Goal: Information Seeking & Learning: Learn about a topic

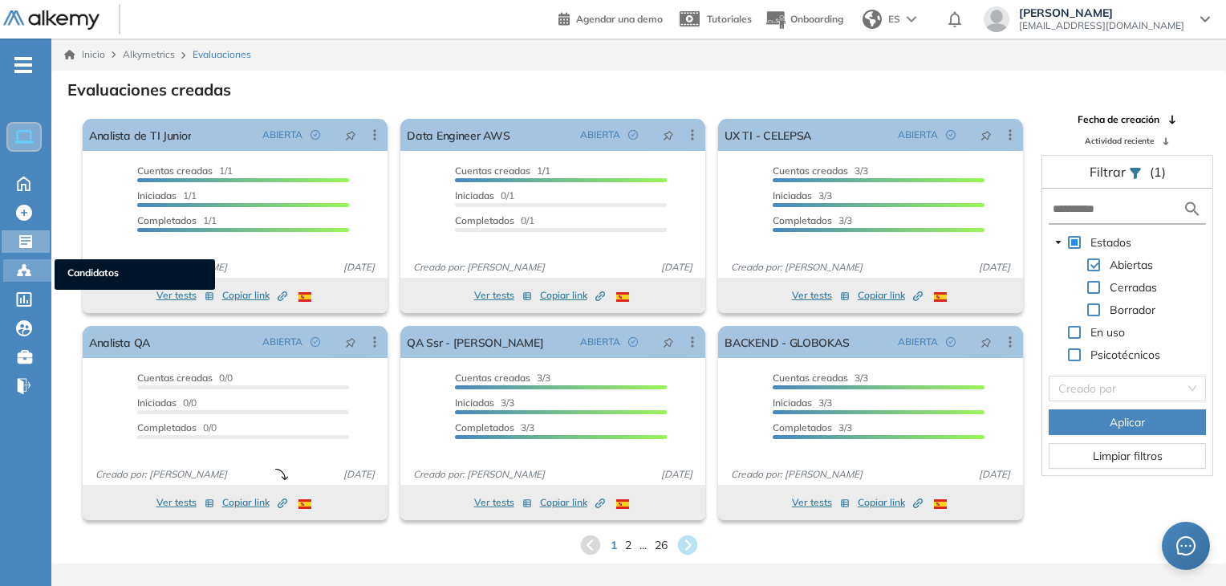
click at [22, 278] on div "Candidatos Candidatos" at bounding box center [27, 270] width 48 height 22
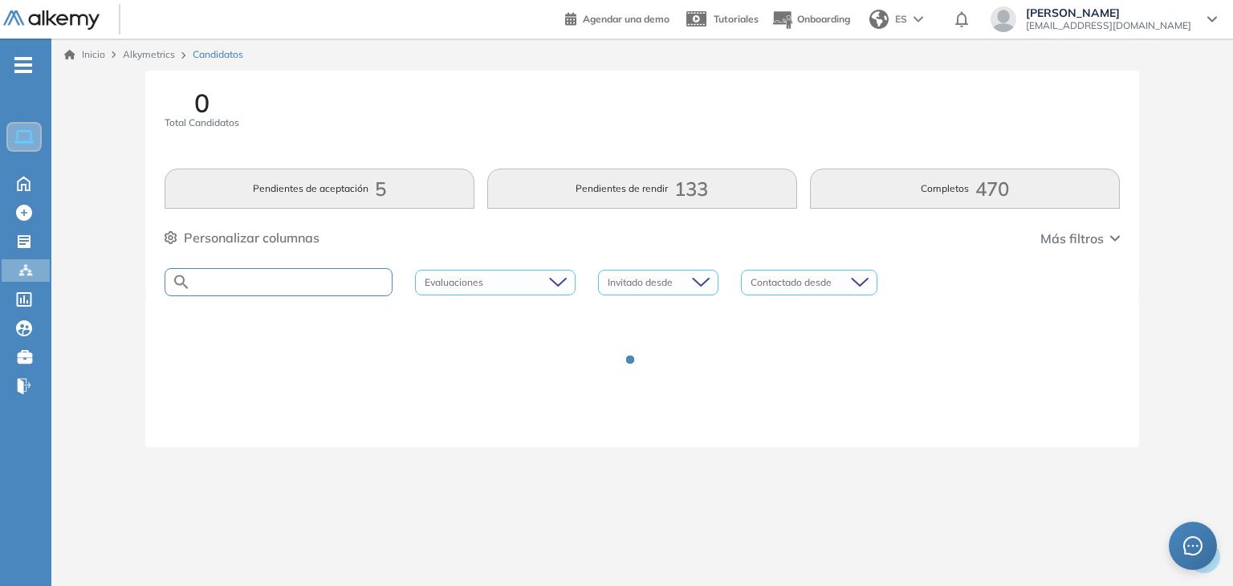
click at [318, 286] on input "text" at bounding box center [291, 282] width 201 height 12
type input "*"
type input "**********"
click at [424, 250] on div "1.215 Total Candidatos Pendientes de aceptación 0 Pendientes de rendir 72 Compl…" at bounding box center [641, 183] width 993 height 225
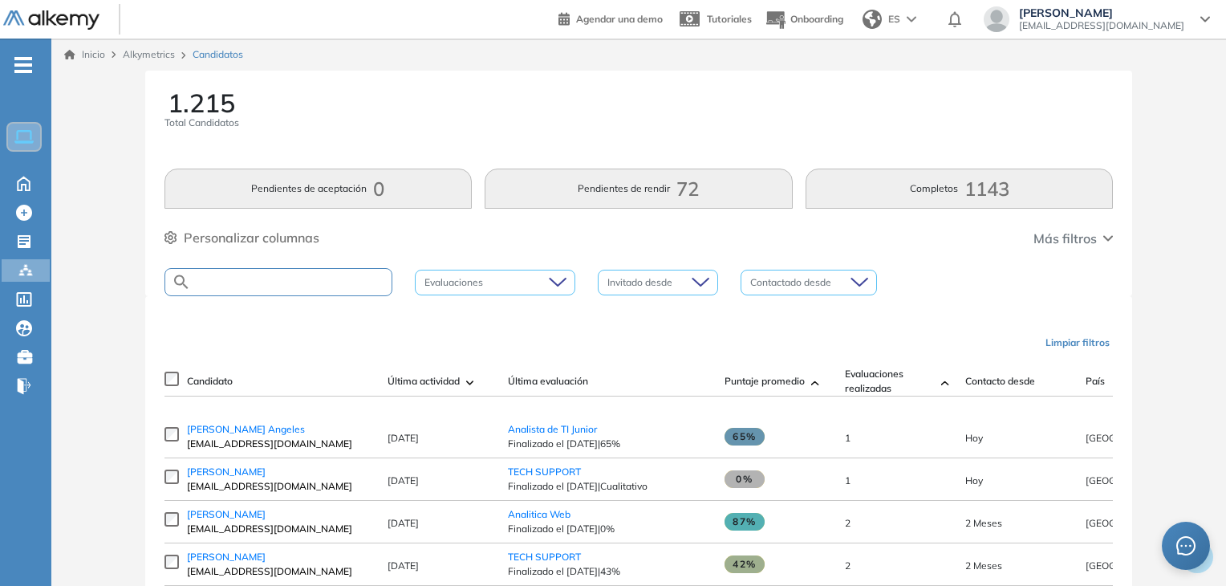
click at [340, 277] on input "text" at bounding box center [291, 282] width 201 height 12
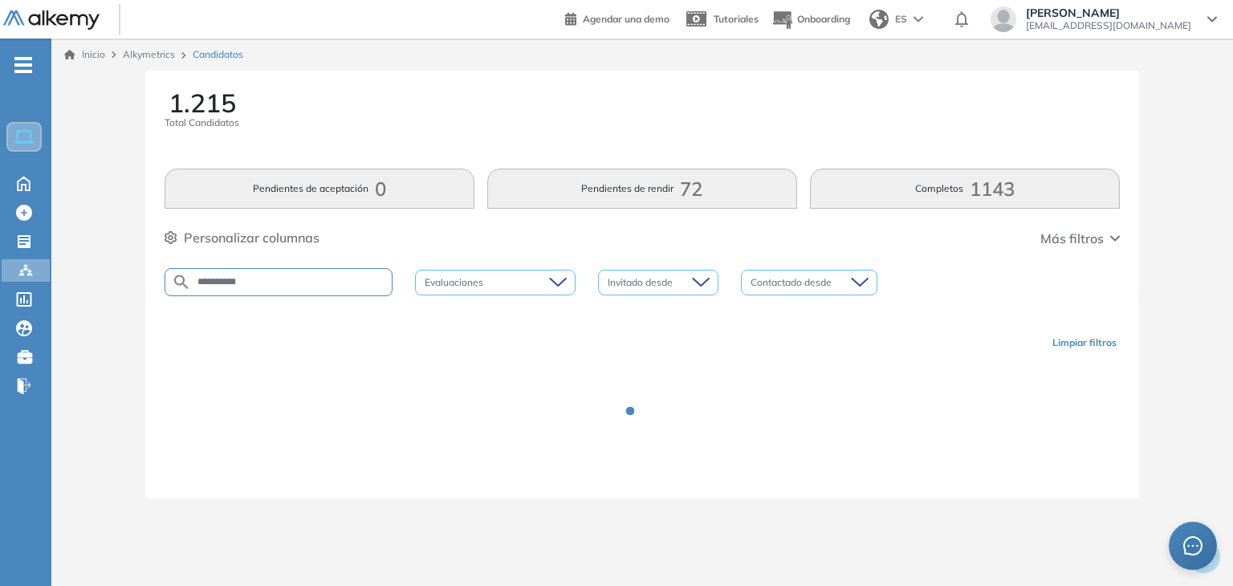
click at [456, 251] on div "**********" at bounding box center [641, 183] width 993 height 225
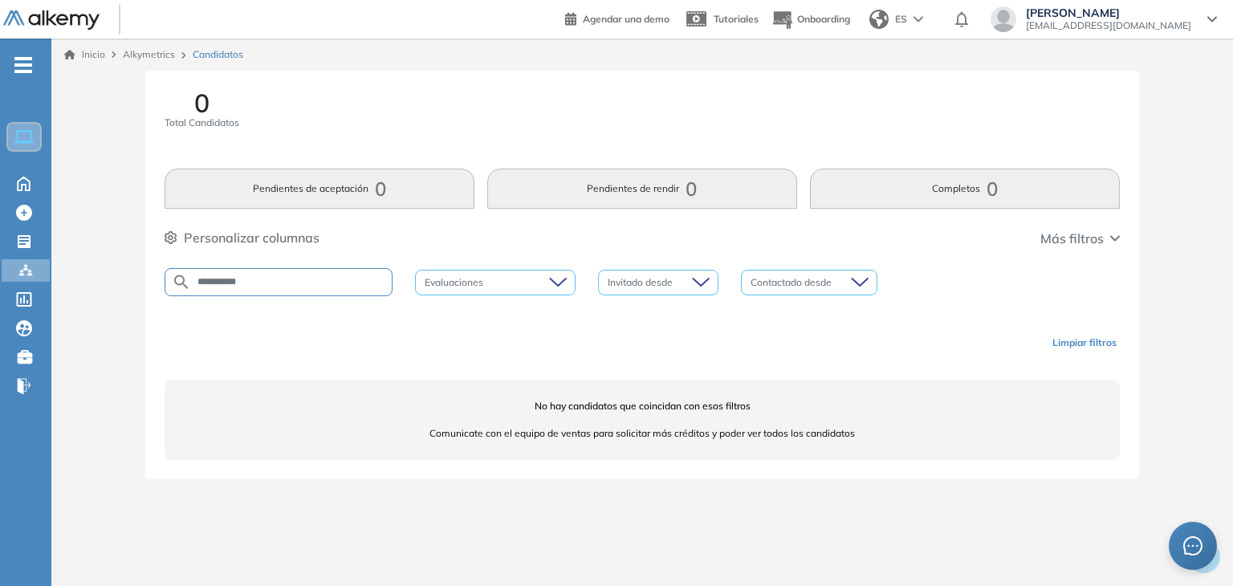
click at [295, 286] on input "**********" at bounding box center [291, 282] width 201 height 12
type input "*"
type input "**********"
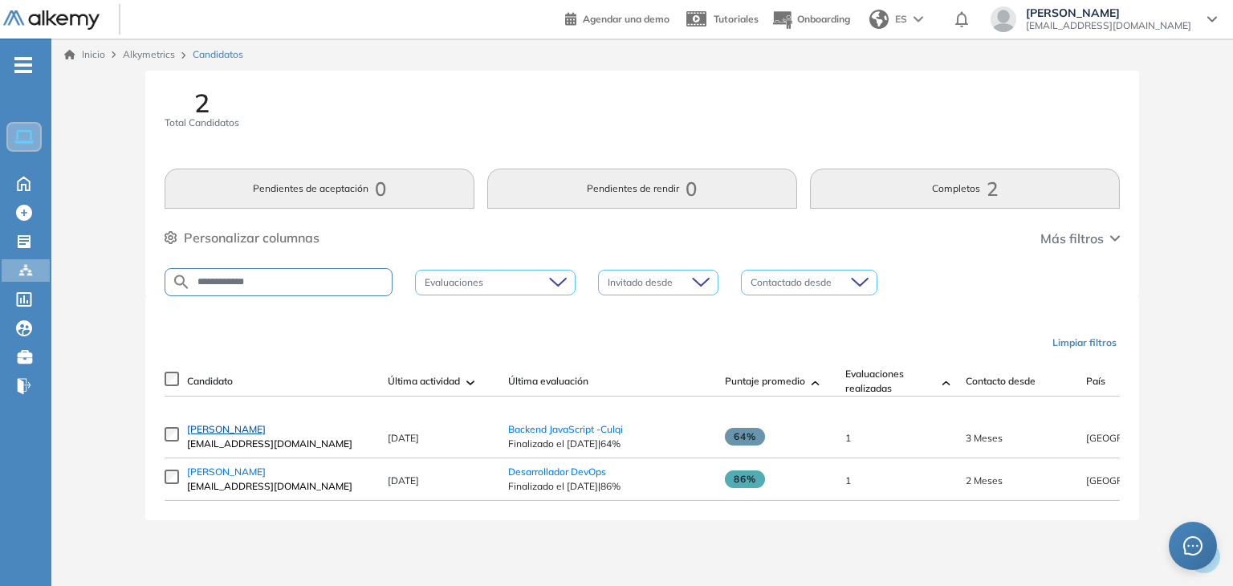
click at [242, 435] on span "[PERSON_NAME]" at bounding box center [226, 429] width 79 height 12
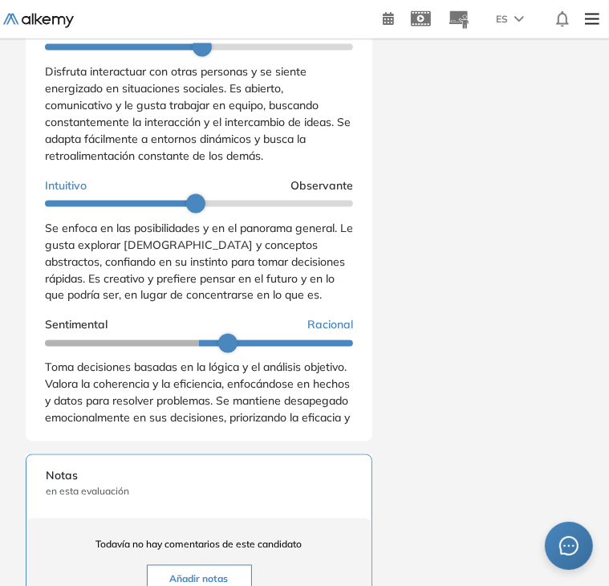
scroll to position [80, 0]
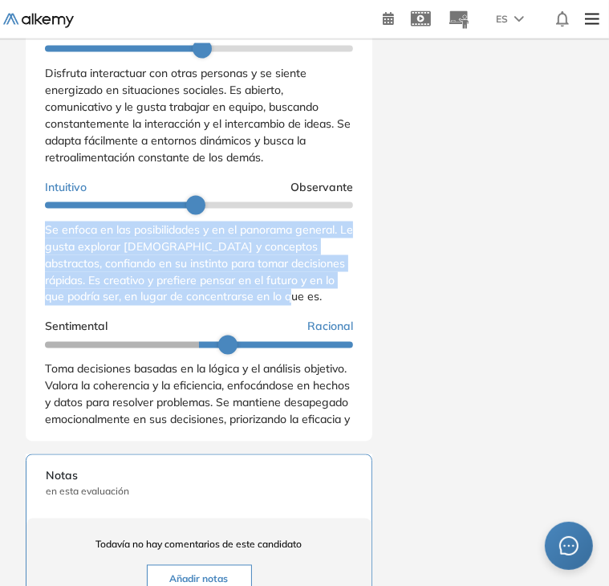
drag, startPoint x: 47, startPoint y: 254, endPoint x: 305, endPoint y: 325, distance: 267.9
click at [305, 306] on div "Se enfoca en las posibilidades y en el panorama general. Le gusta explorar [DEM…" at bounding box center [199, 263] width 308 height 84
copy span "Se enfoca en las posibilidades y en el panorama general. Le gusta explorar [DEM…"
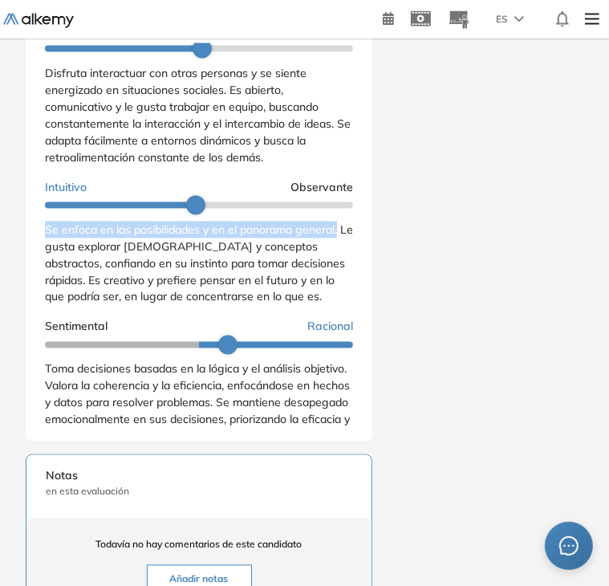
drag, startPoint x: 343, startPoint y: 231, endPoint x: 347, endPoint y: 242, distance: 11.2
click at [347, 242] on div "Personalidad - MBTI Reporte cualitativo Reporte con Afinidad AI Reporte sin Afi…" at bounding box center [199, 235] width 308 height 385
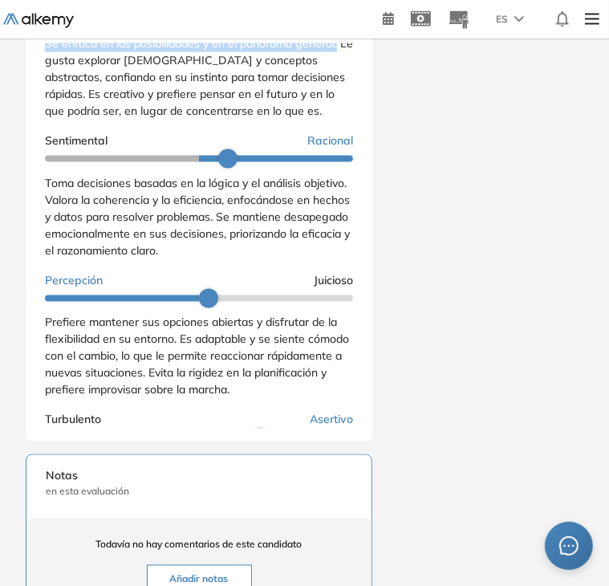
scroll to position [271, 0]
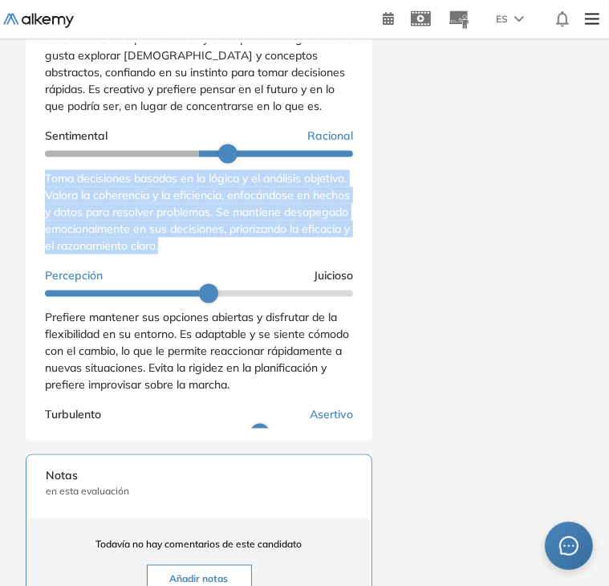
drag, startPoint x: 46, startPoint y: 203, endPoint x: 300, endPoint y: 275, distance: 264.4
click at [300, 254] on div "Toma decisiones basadas en la lógica y el análisis objetivo. Valora la coherenc…" at bounding box center [199, 212] width 308 height 84
copy span "Toma decisiones basadas en la lógica y el análisis objetivo. Valora la coherenc…"
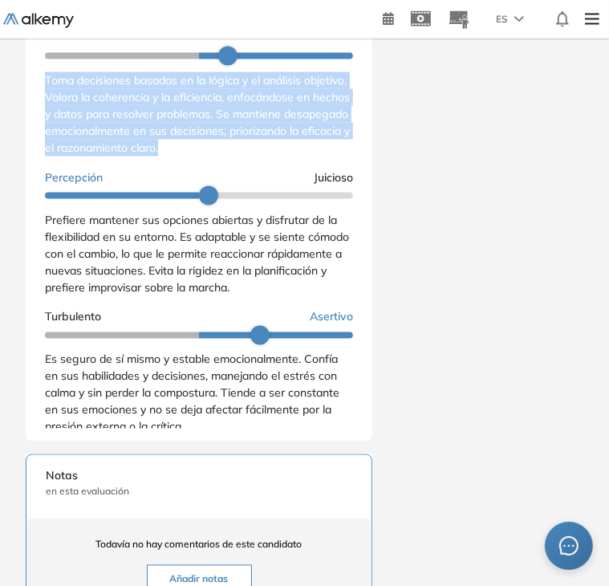
scroll to position [382, 0]
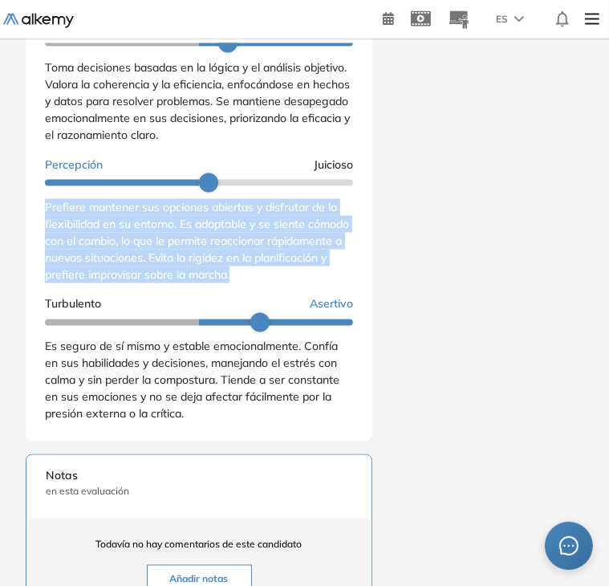
drag, startPoint x: 47, startPoint y: 234, endPoint x: 327, endPoint y: 299, distance: 288.1
click at [327, 283] on div "Prefiere mantener sus opciones abiertas y disfrutar de la flexibilidad en su en…" at bounding box center [199, 241] width 308 height 84
click at [283, 308] on div "Extrovertido Introvertido Disfruta interactuar con otras personas y se siente e…" at bounding box center [199, 71] width 308 height 715
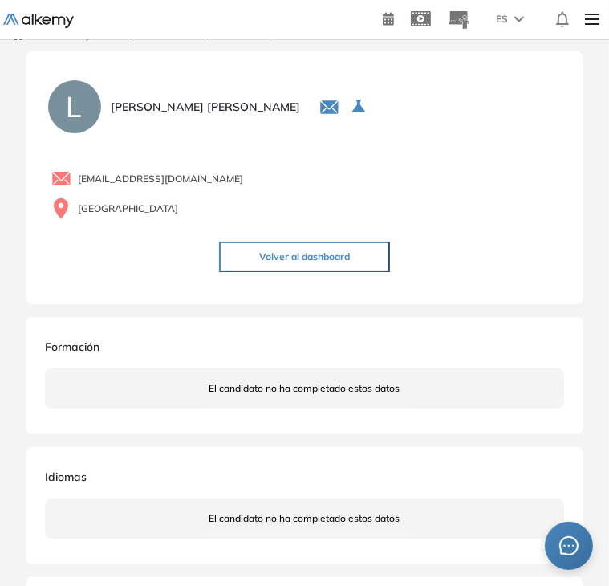
scroll to position [0, 0]
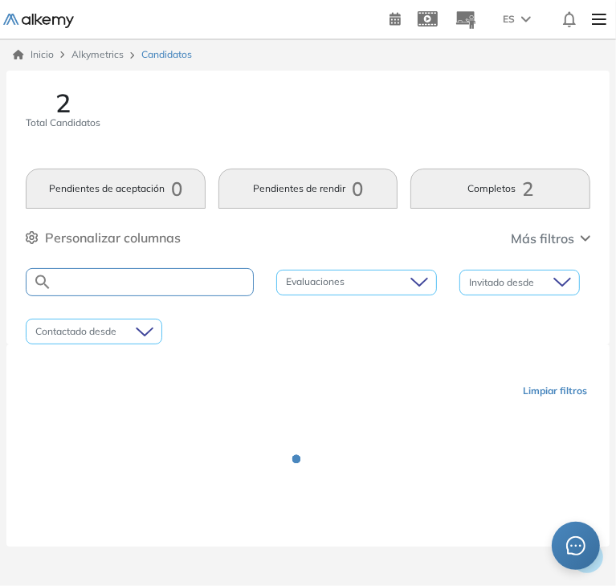
click at [188, 277] on input "text" at bounding box center [152, 282] width 201 height 12
type input "****"
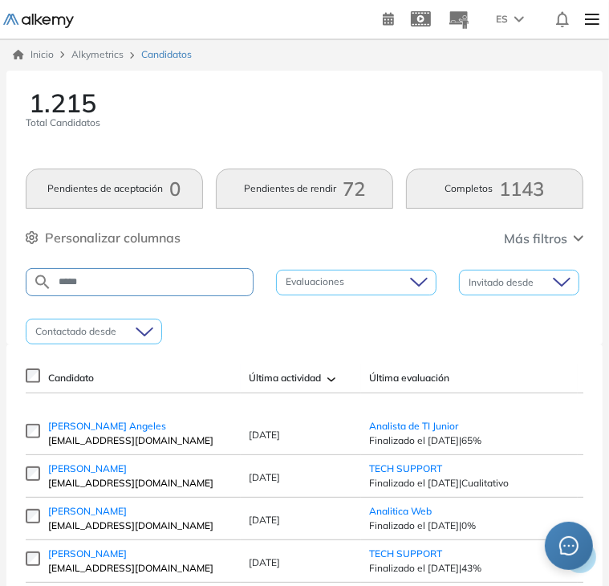
type input "****"
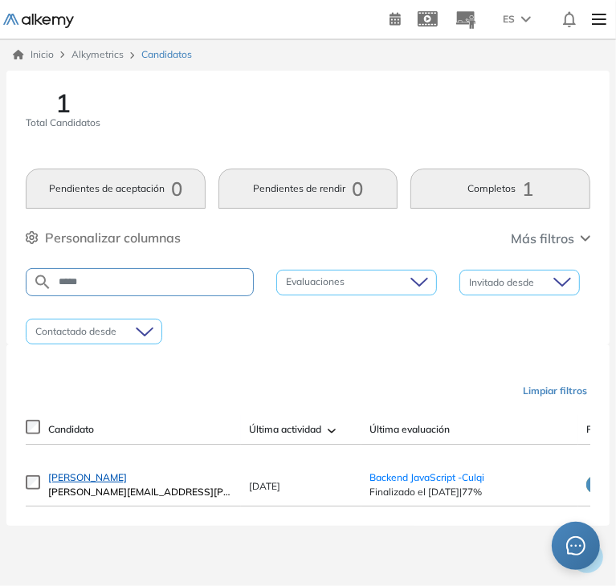
click at [127, 481] on span "[PERSON_NAME]" at bounding box center [87, 477] width 79 height 12
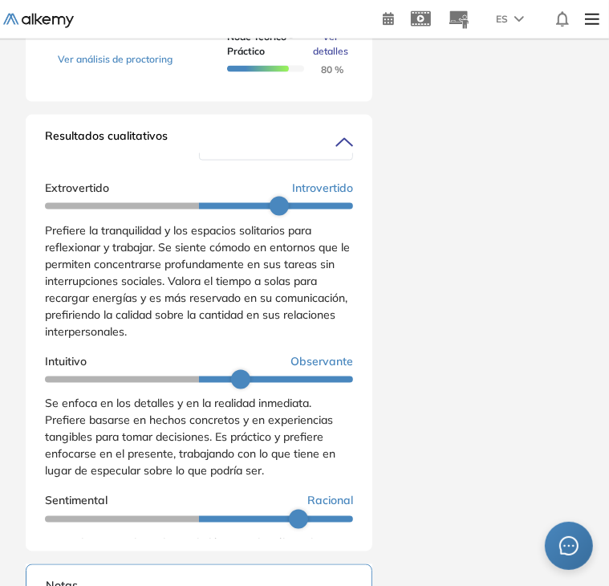
scroll to position [47, 0]
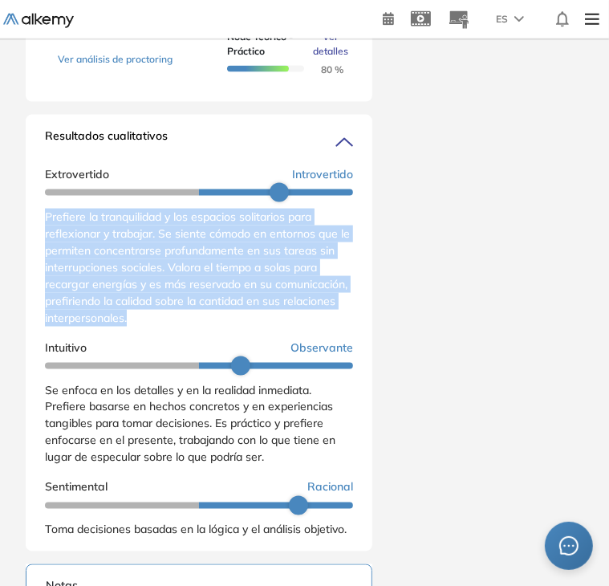
drag, startPoint x: 46, startPoint y: 244, endPoint x: 266, endPoint y: 353, distance: 245.5
click at [266, 353] on div "Extrovertido Introvertido Prefiere la tranquilidad y los espacios solitarios pa…" at bounding box center [199, 534] width 308 height 749
copy span "Prefiere la tranquilidad y los espacios solitarios para reflexionar y trabajar.…"
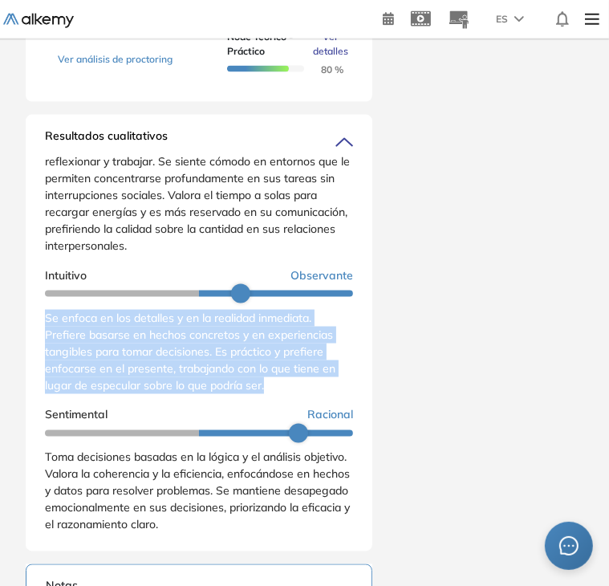
drag, startPoint x: 47, startPoint y: 341, endPoint x: 270, endPoint y: 414, distance: 234.7
click at [270, 394] on div "Se enfoca en los detalles y en la realidad inmediata. Prefiere basarse en hecho…" at bounding box center [199, 352] width 308 height 84
copy span "Se enfoca en los detalles y en la realidad inmediata. Prefiere basarse en hecho…"
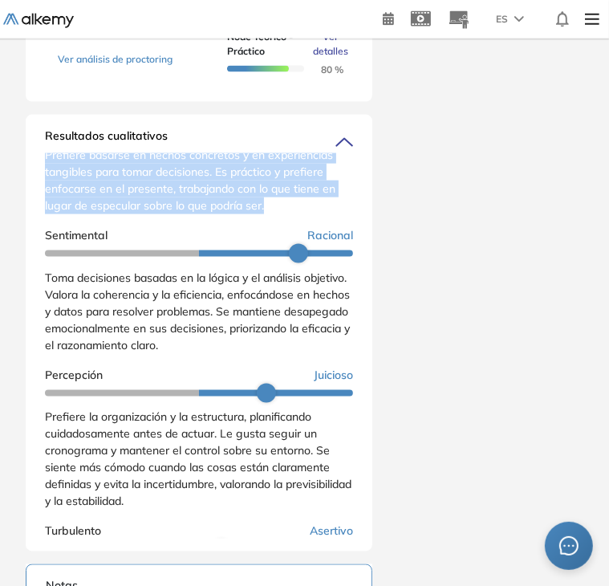
scroll to position [348, 0]
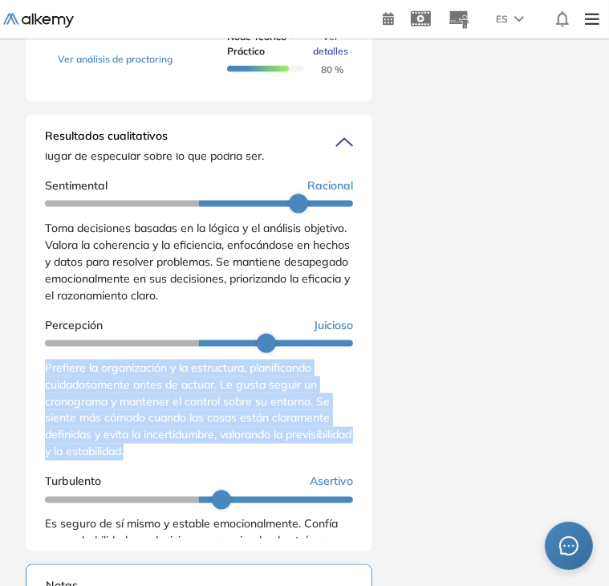
drag, startPoint x: 43, startPoint y: 392, endPoint x: 219, endPoint y: 483, distance: 198.5
click at [219, 483] on div "Resultados cualitativos Personalidad - MBTI Reporte cualitativo Reporte con Afi…" at bounding box center [199, 333] width 347 height 437
copy span "Prefiere la organización y la estructura, planificando cuidadosamente antes de …"
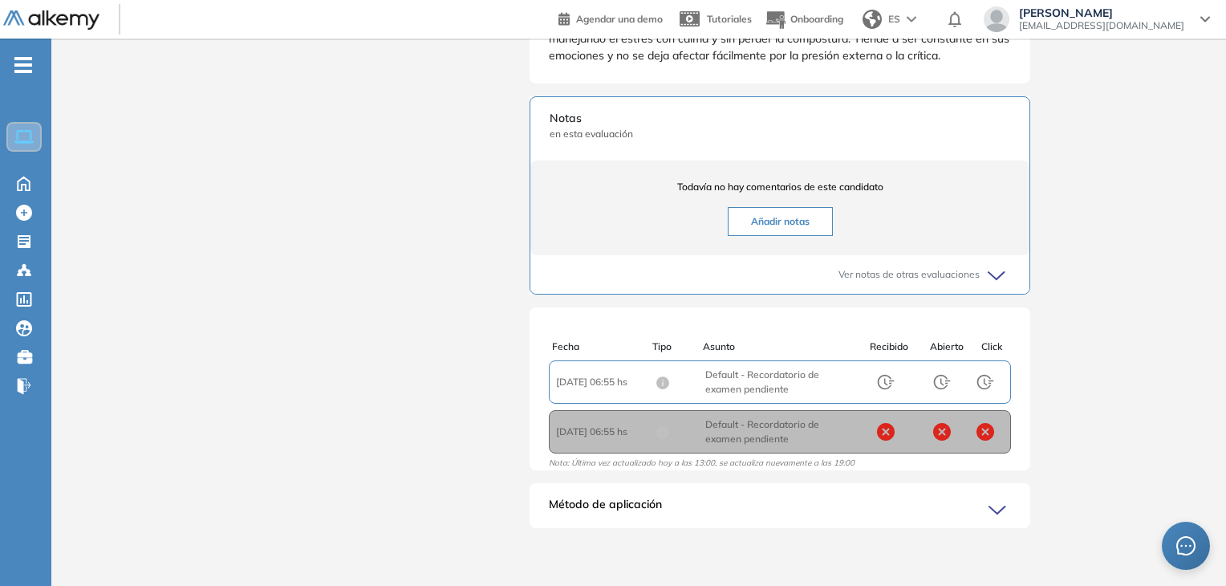
scroll to position [299, 0]
click at [22, 181] on icon at bounding box center [24, 182] width 28 height 19
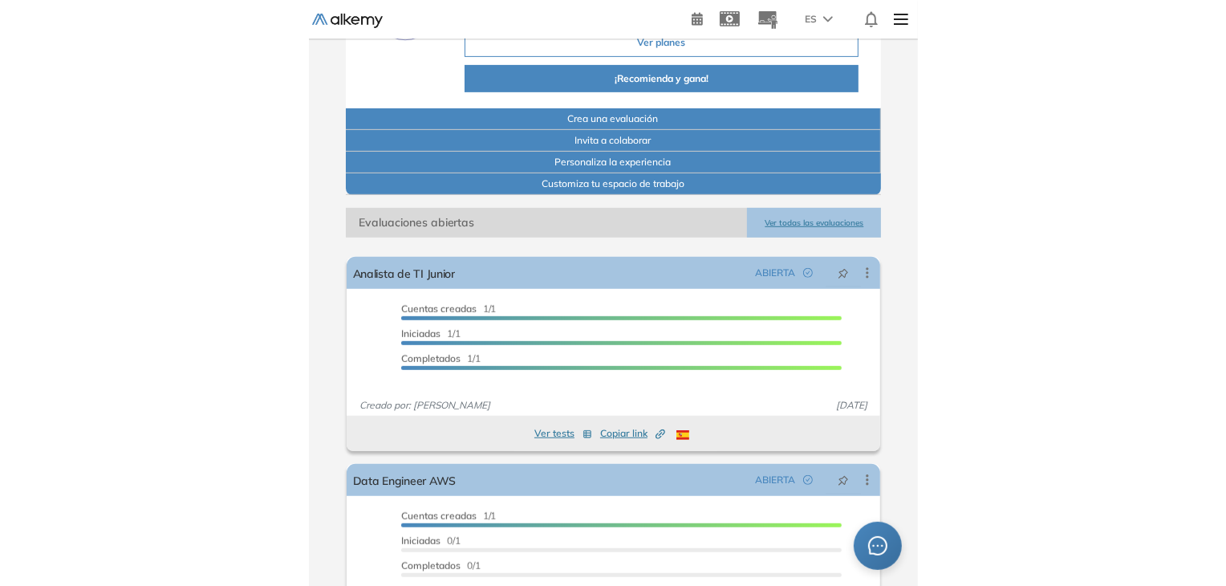
scroll to position [164, 0]
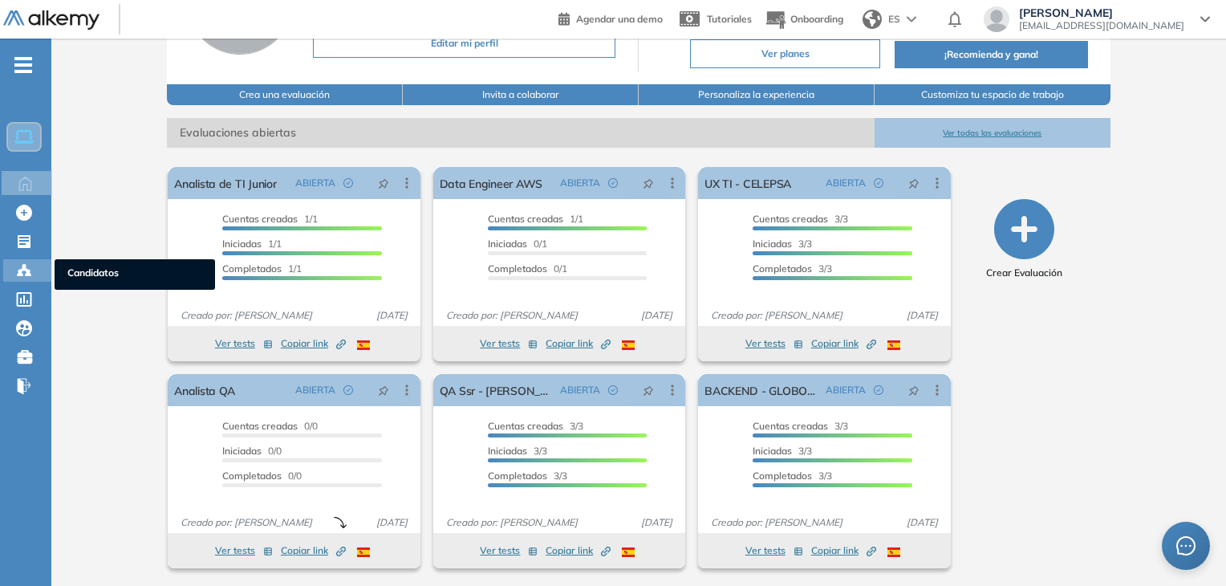
click at [29, 270] on circle at bounding box center [27, 271] width 3 height 3
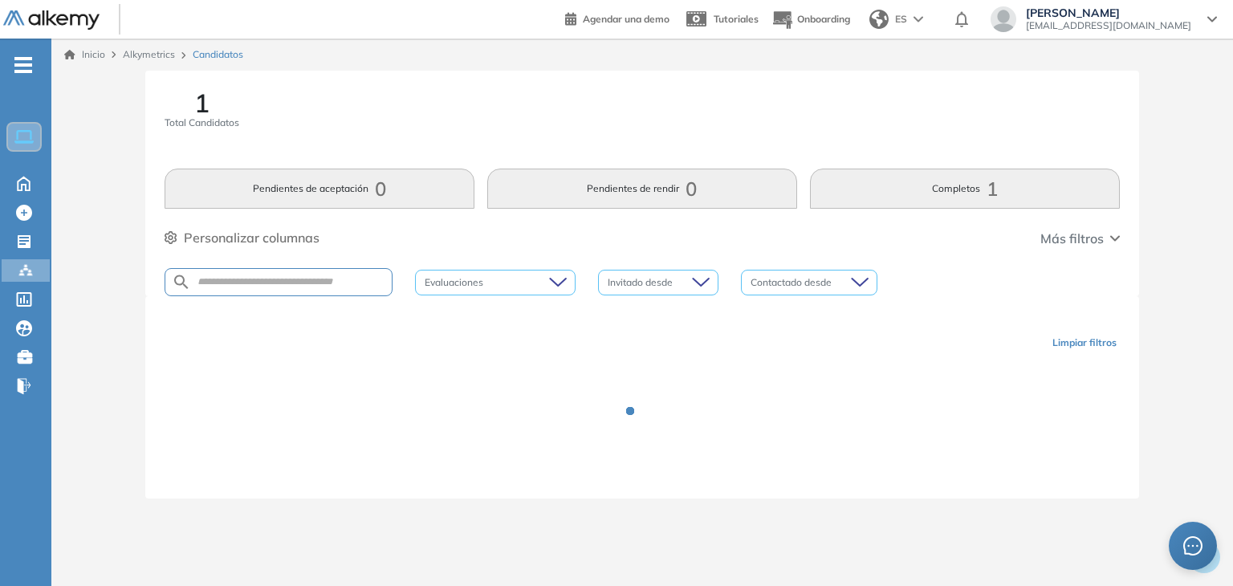
click at [233, 290] on div at bounding box center [279, 282] width 228 height 28
click at [221, 286] on input "text" at bounding box center [291, 282] width 201 height 12
type input "****"
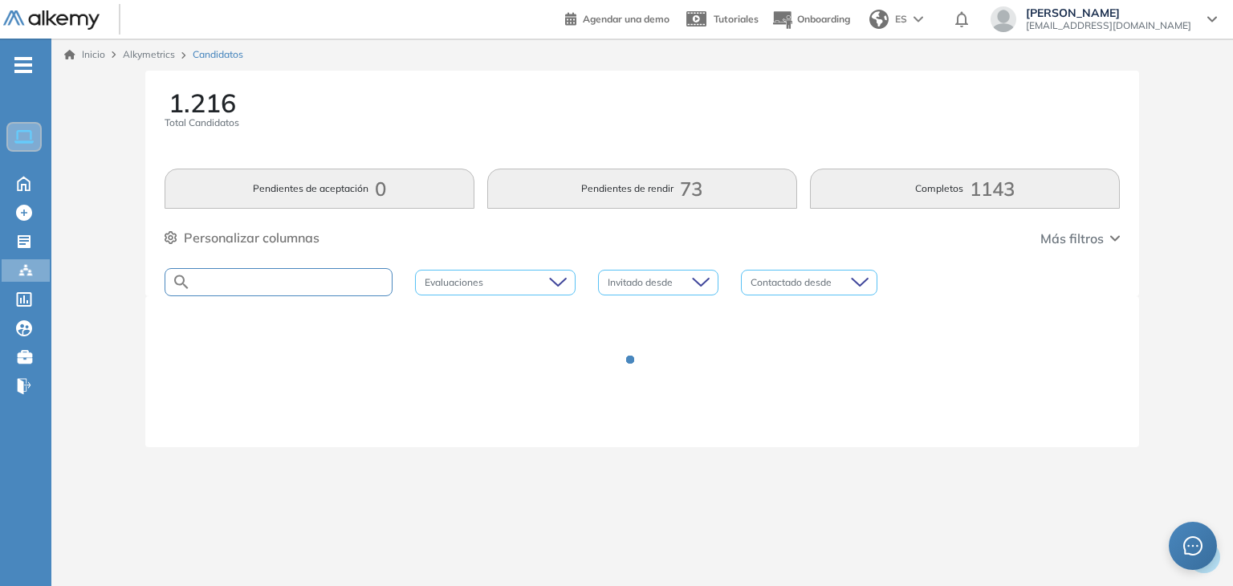
drag, startPoint x: 221, startPoint y: 286, endPoint x: 193, endPoint y: 280, distance: 28.0
click at [193, 280] on input "text" at bounding box center [291, 282] width 201 height 12
type input "****"
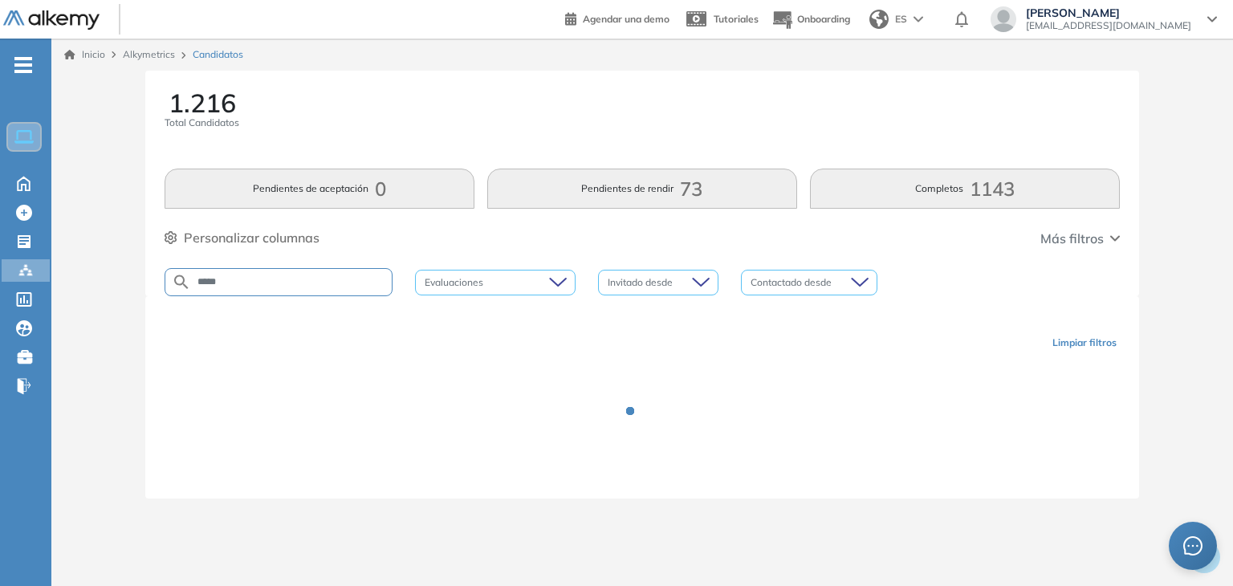
click at [529, 81] on div "1.216 Total Candidatos Pendientes de aceptación 0 Pendientes de rendir 73 Compl…" at bounding box center [641, 183] width 993 height 225
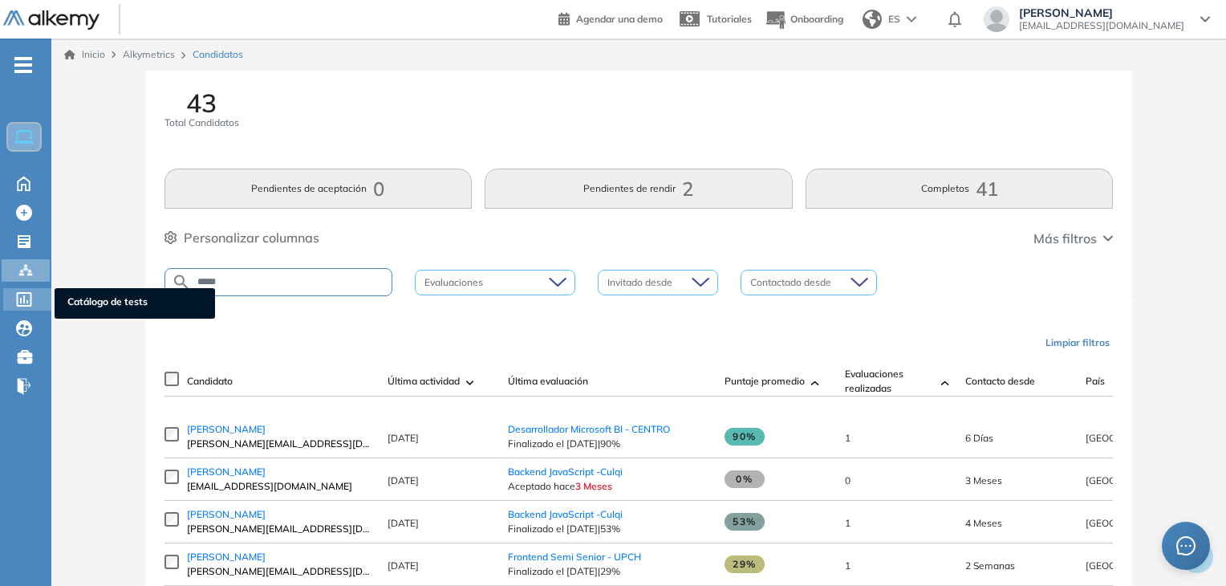
click at [38, 296] on div "Catálogo de tests Catálogo de tests" at bounding box center [27, 299] width 48 height 22
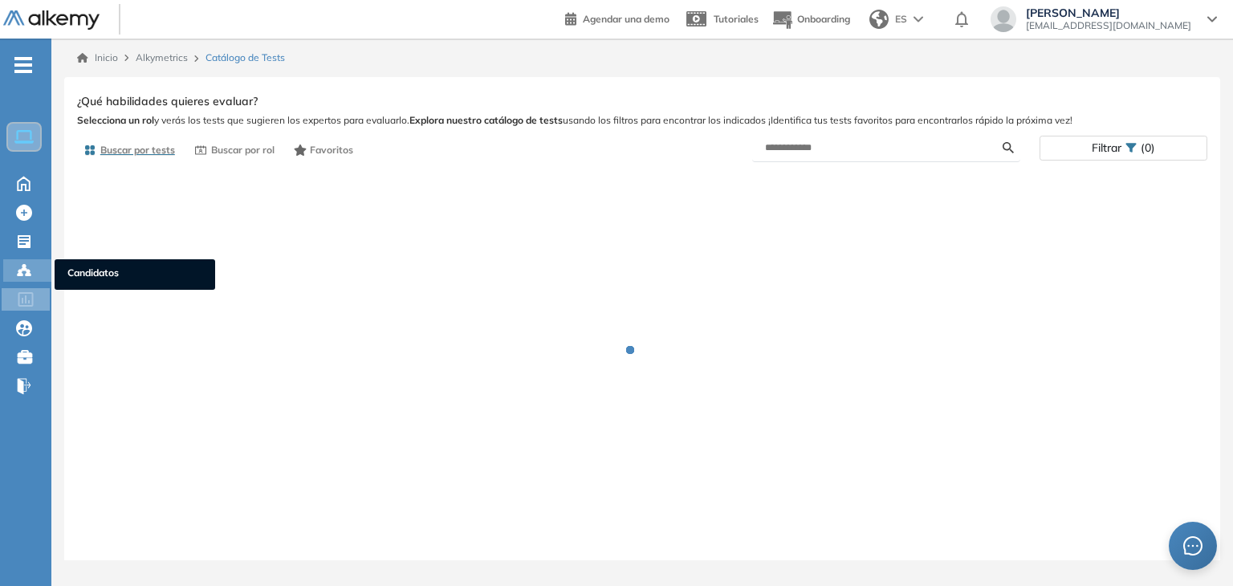
click at [23, 277] on icon at bounding box center [24, 270] width 16 height 16
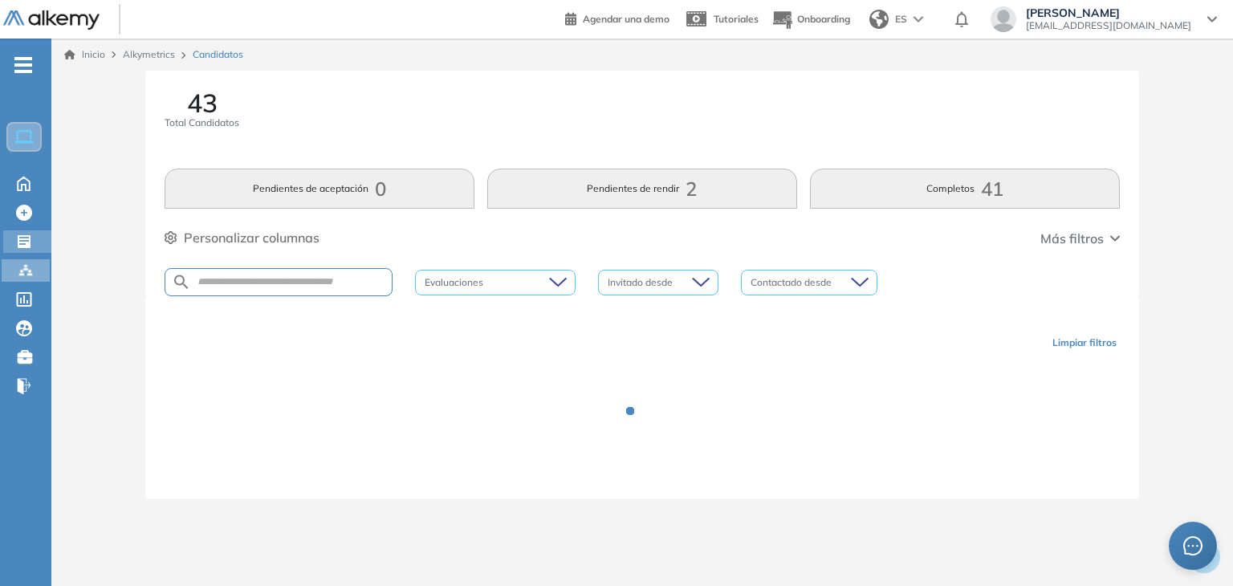
click at [34, 245] on div at bounding box center [25, 239] width 19 height 19
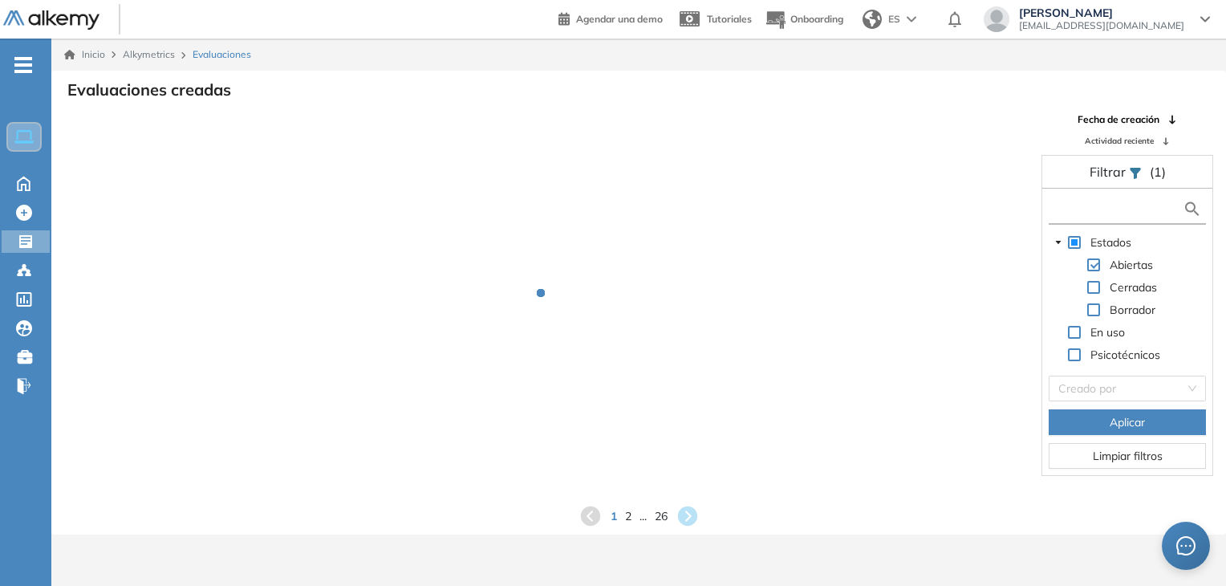
click at [615, 205] on input "text" at bounding box center [1118, 209] width 130 height 17
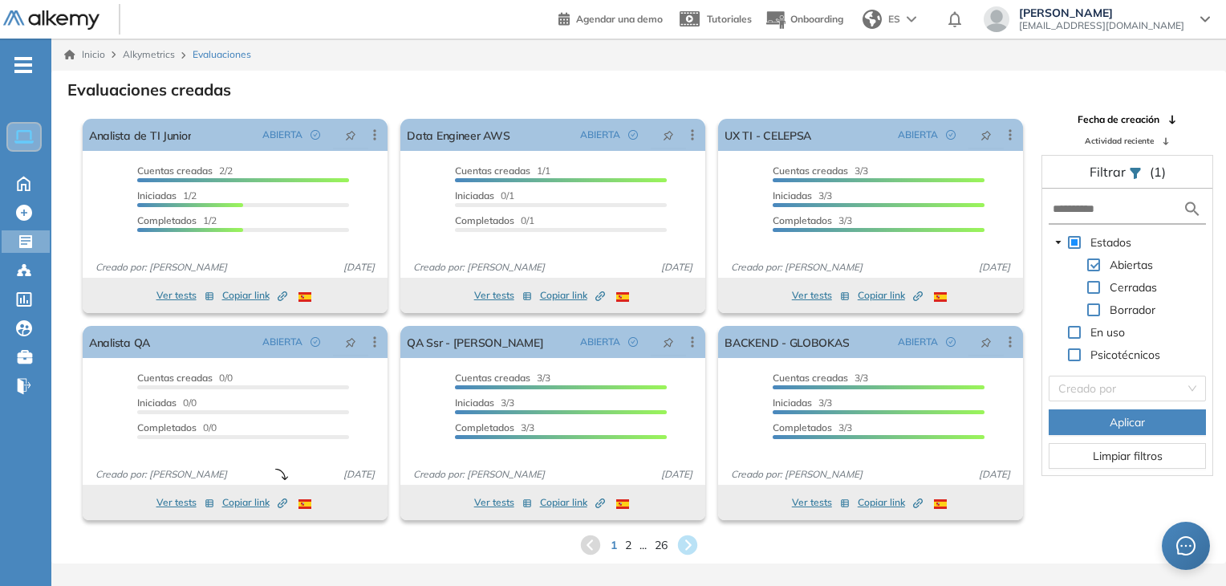
click at [615, 77] on div "Evaluaciones creadas" at bounding box center [638, 88] width 1149 height 22
click at [615, 208] on input "text" at bounding box center [1118, 209] width 130 height 17
type input "*"
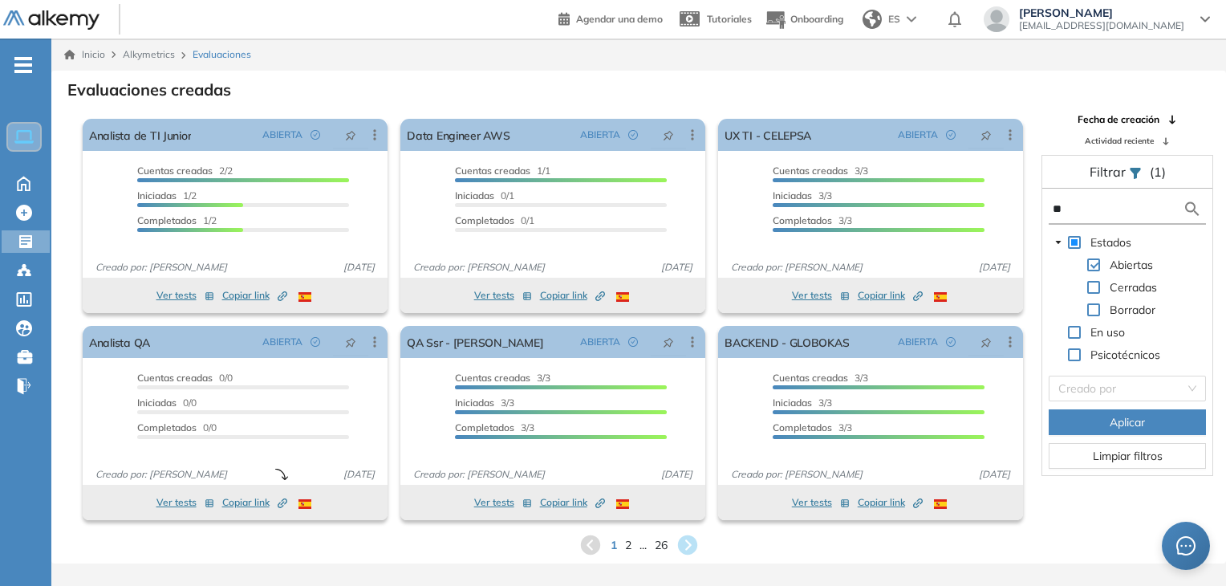
type input "*"
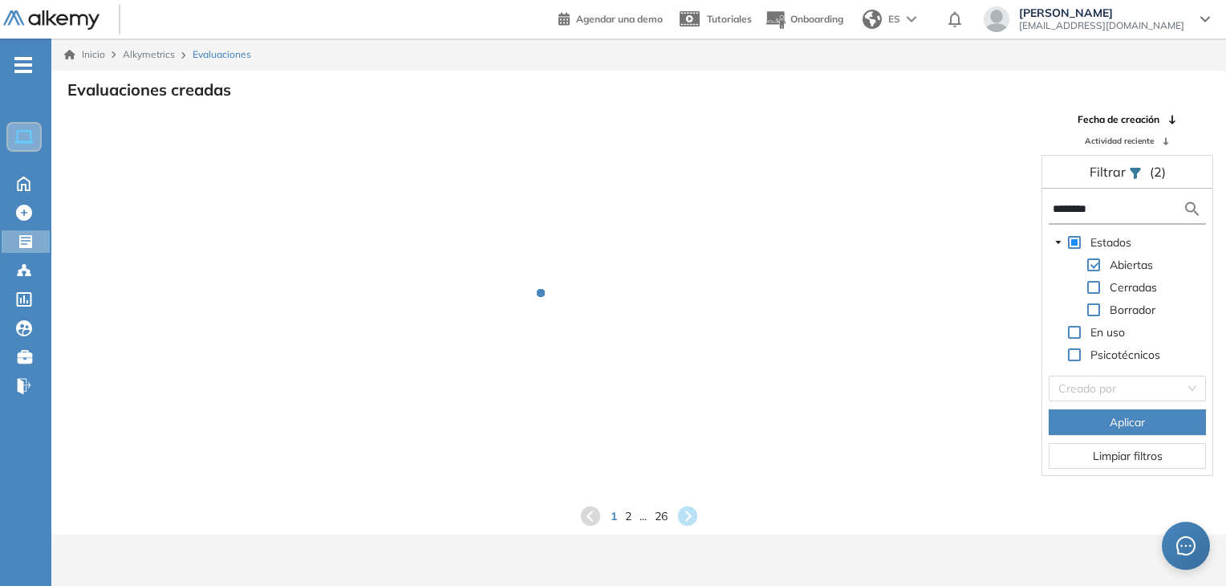
click at [615, 137] on div at bounding box center [552, 304] width 953 height 385
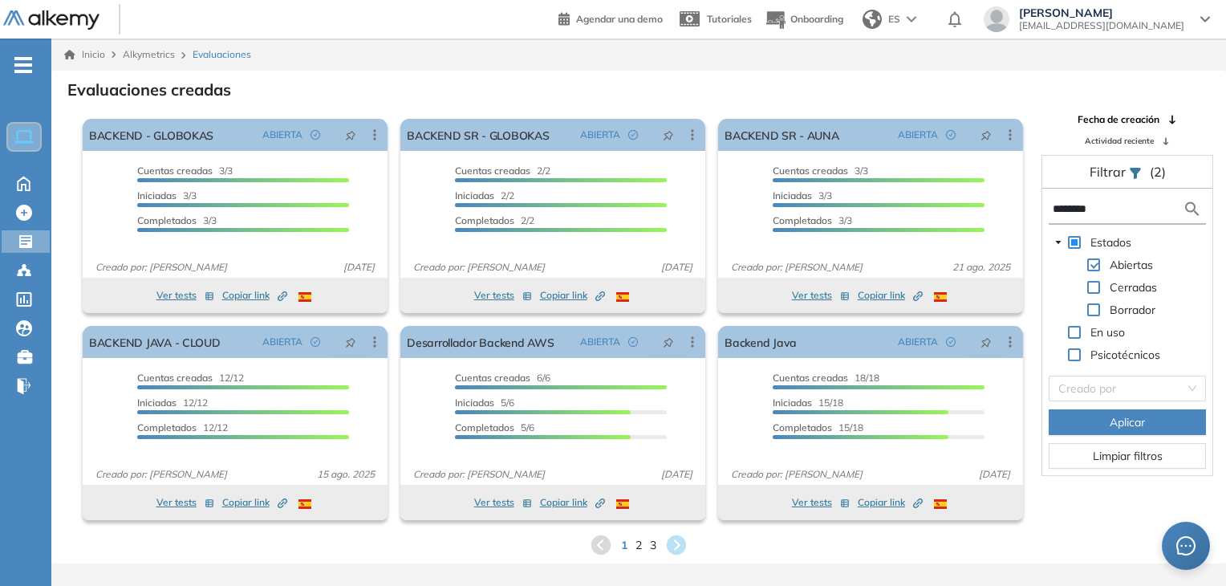
click at [615, 203] on input "*******" at bounding box center [1118, 209] width 130 height 17
type input "*"
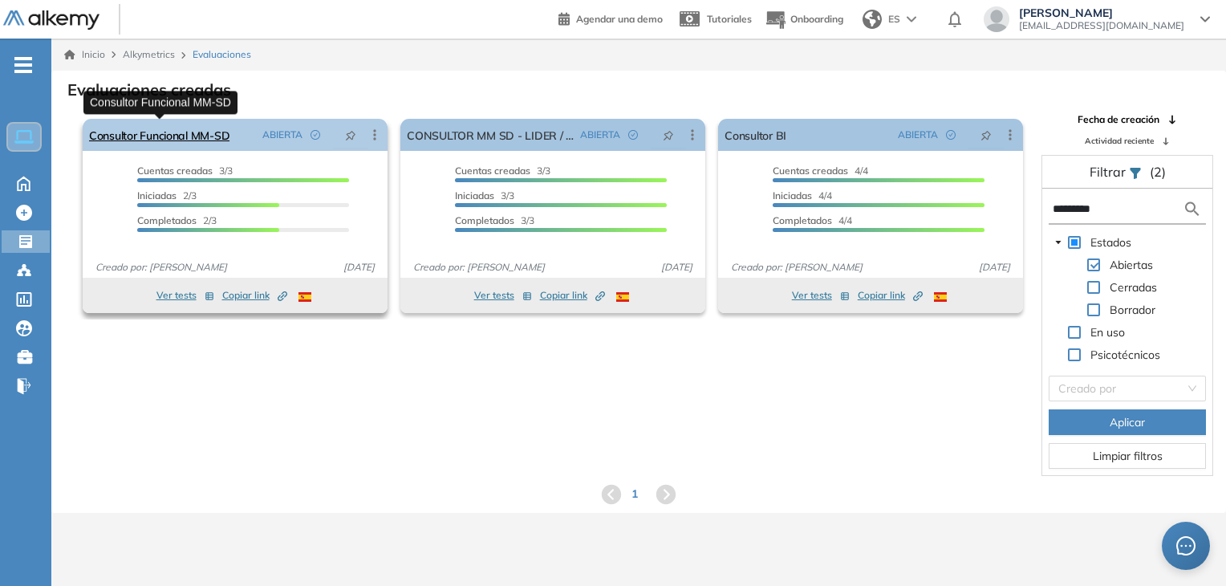
type input "*********"
drag, startPoint x: 195, startPoint y: 140, endPoint x: 177, endPoint y: 130, distance: 20.1
click at [177, 130] on link "Consultor Funcional MM-SD" at bounding box center [159, 135] width 140 height 32
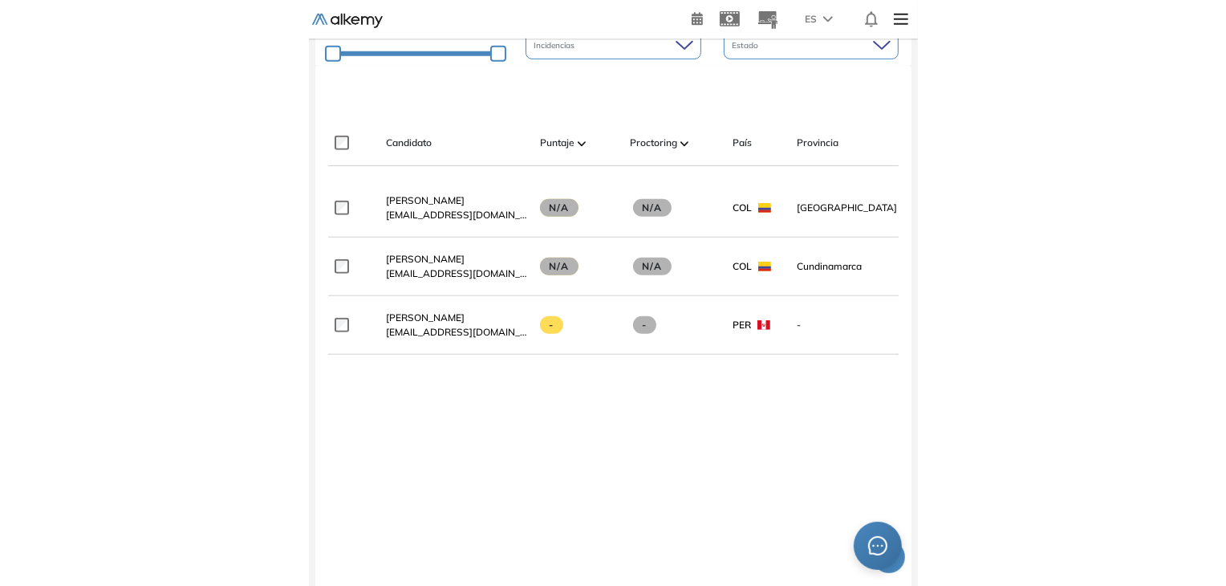
scroll to position [443, 0]
